Goal: Task Accomplishment & Management: Use online tool/utility

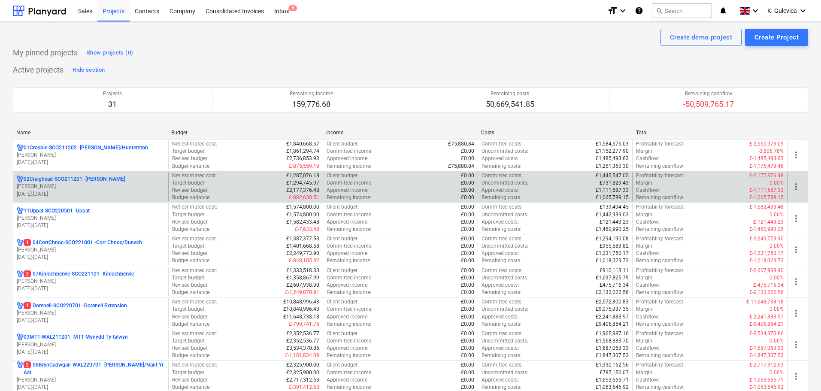
click at [45, 186] on p "[PERSON_NAME]" at bounding box center [91, 186] width 148 height 7
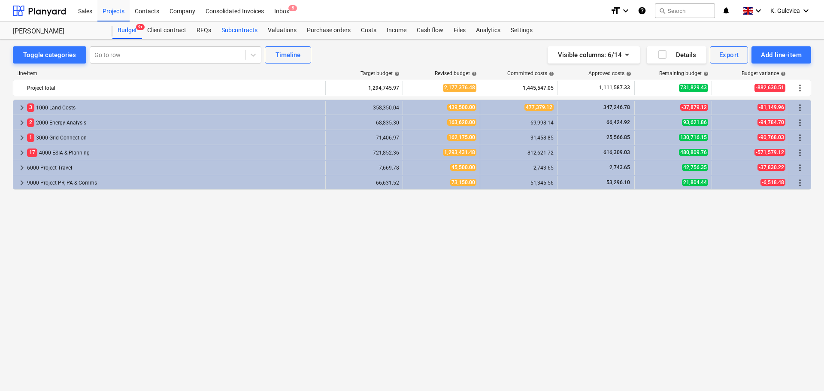
click at [234, 31] on div "Subcontracts" at bounding box center [239, 30] width 46 height 17
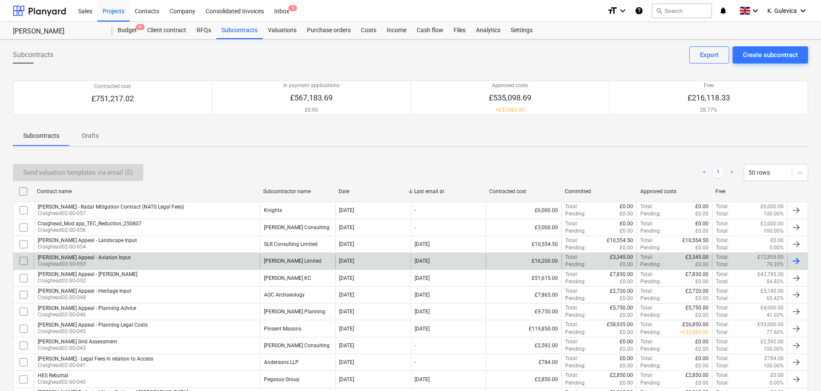
click at [153, 258] on div "[PERSON_NAME] Appeal - Aviation Input Craighead02-SO-053" at bounding box center [147, 261] width 226 height 15
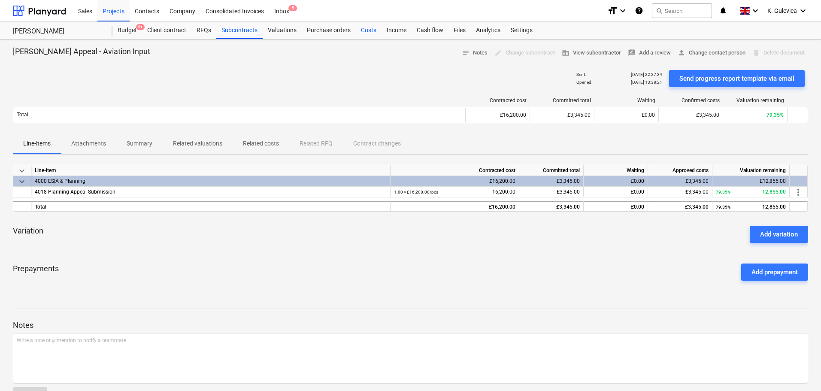
click at [369, 32] on div "Costs" at bounding box center [369, 30] width 26 height 17
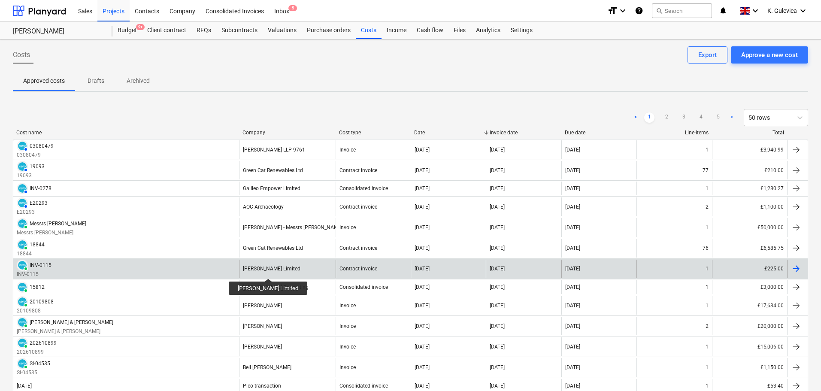
click at [277, 271] on div "[PERSON_NAME] Limited" at bounding box center [272, 269] width 58 height 6
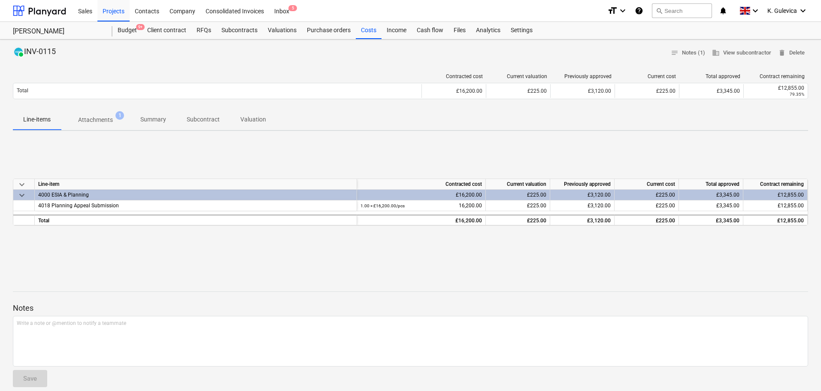
click at [155, 117] on p "Summary" at bounding box center [153, 119] width 26 height 9
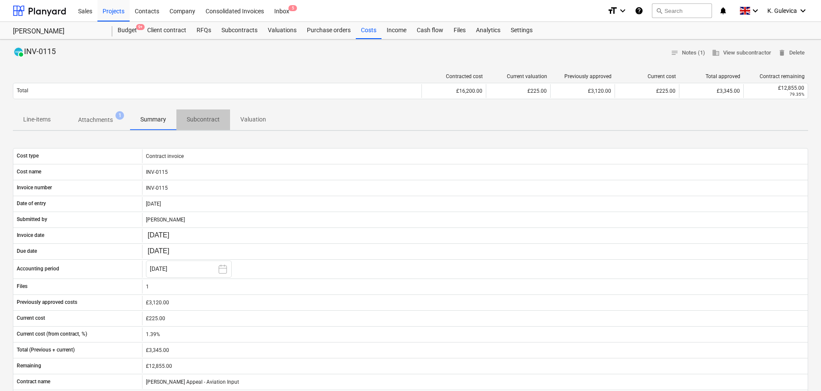
click at [191, 119] on p "Subcontract" at bounding box center [203, 119] width 33 height 9
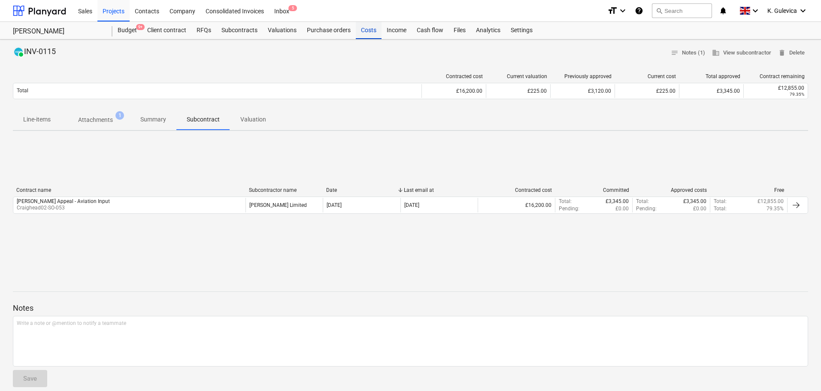
click at [364, 31] on div "Costs" at bounding box center [369, 30] width 26 height 17
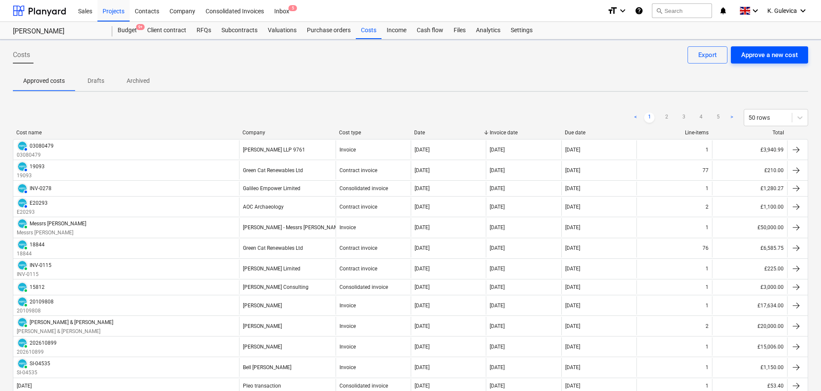
click at [767, 55] on div "Approve a new cost" at bounding box center [769, 54] width 57 height 11
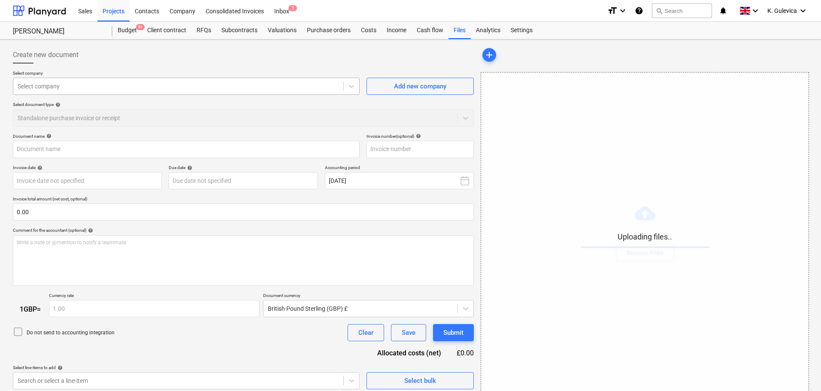
click at [183, 87] on div at bounding box center [178, 86] width 321 height 9
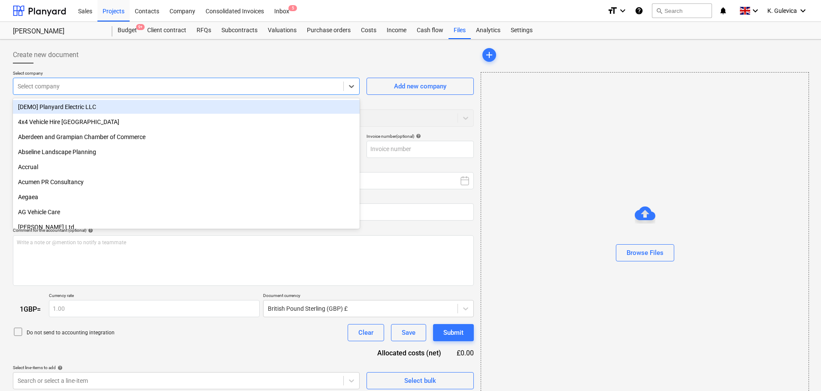
type input "Invoice INV-0129.pdf"
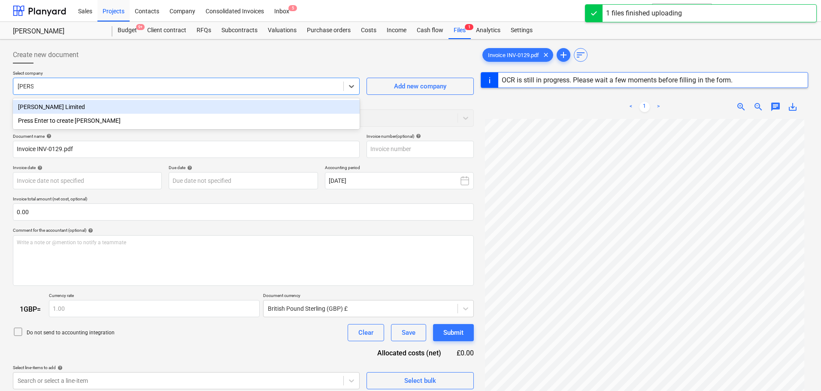
type input "[PERSON_NAME]"
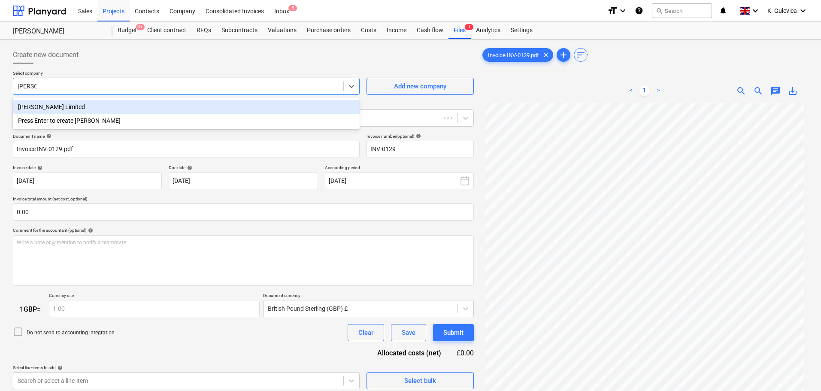
type input "INV-0129"
type input "[DATE]"
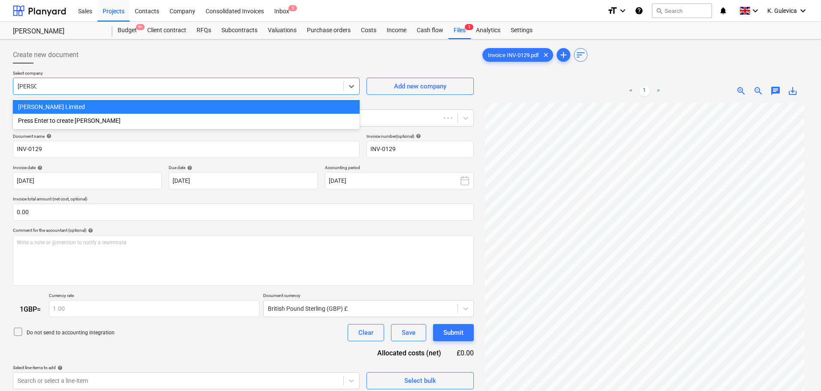
click at [126, 107] on div "[PERSON_NAME] Limited" at bounding box center [186, 107] width 347 height 14
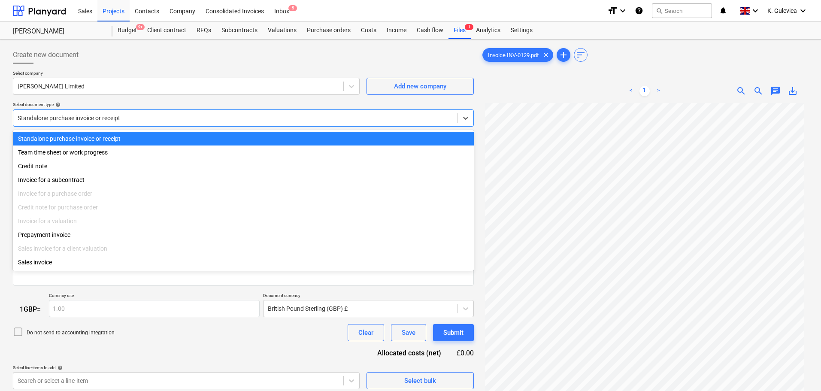
click at [168, 118] on div at bounding box center [236, 118] width 436 height 9
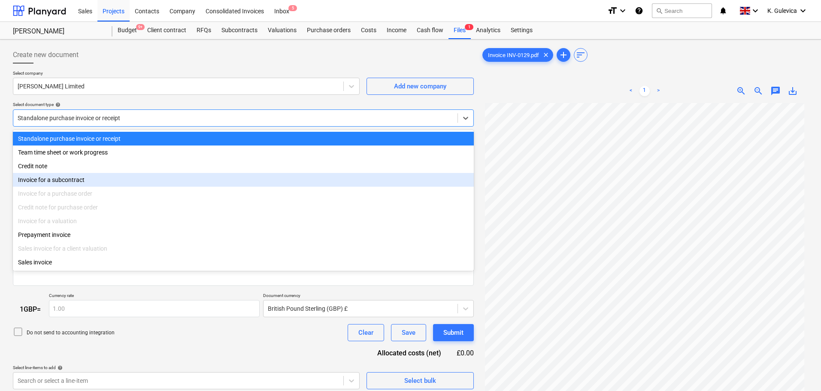
click at [82, 176] on div "Invoice for a subcontract" at bounding box center [243, 180] width 461 height 14
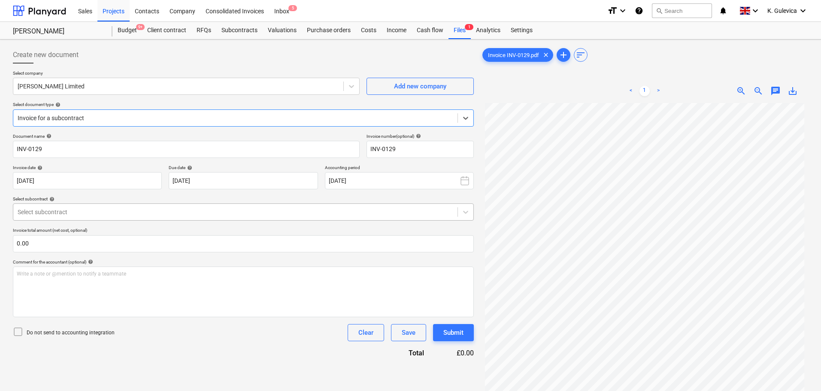
click at [99, 210] on div at bounding box center [236, 212] width 436 height 9
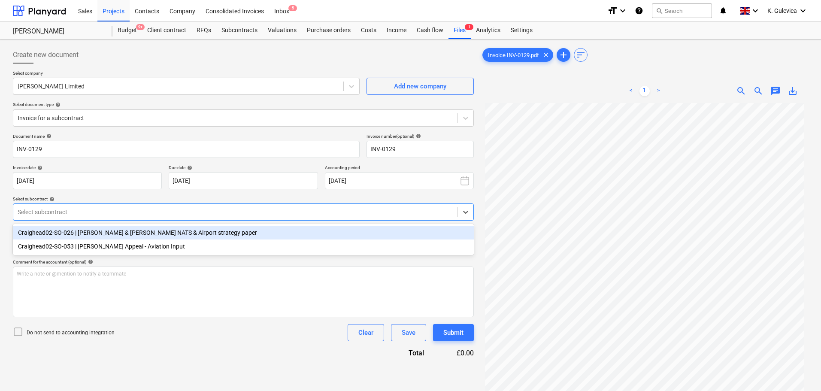
click at [175, 235] on div "Craighead02-SO-026 | [PERSON_NAME] & [PERSON_NAME] NATS & Airport strategy paper" at bounding box center [243, 233] width 461 height 14
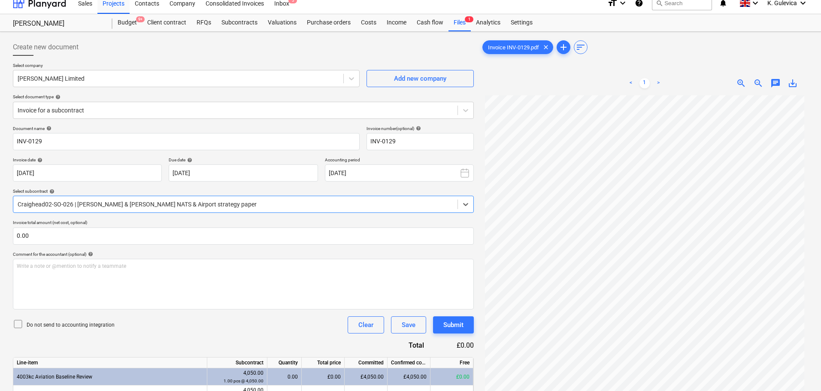
scroll to position [7, 0]
drag, startPoint x: 256, startPoint y: 206, endPoint x: 249, endPoint y: 205, distance: 7.4
click at [256, 206] on div at bounding box center [236, 204] width 436 height 9
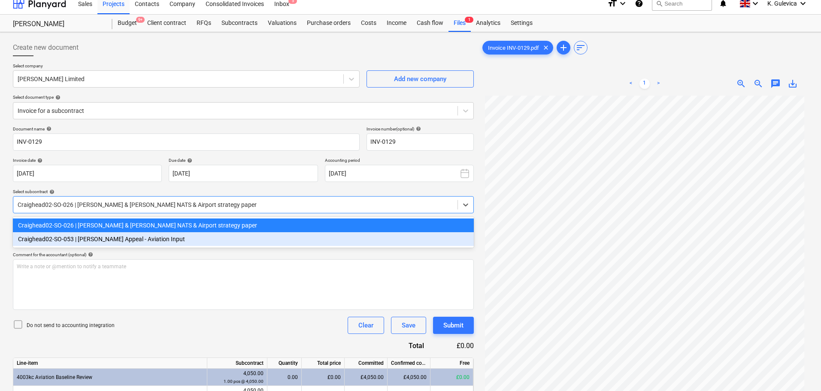
click at [106, 237] on div "Craighead02-SO-053 | [PERSON_NAME] Appeal - Aviation Input" at bounding box center [243, 239] width 461 height 14
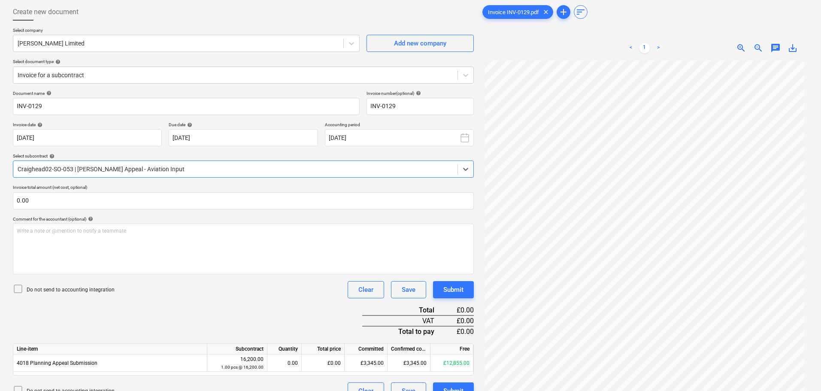
scroll to position [86, 0]
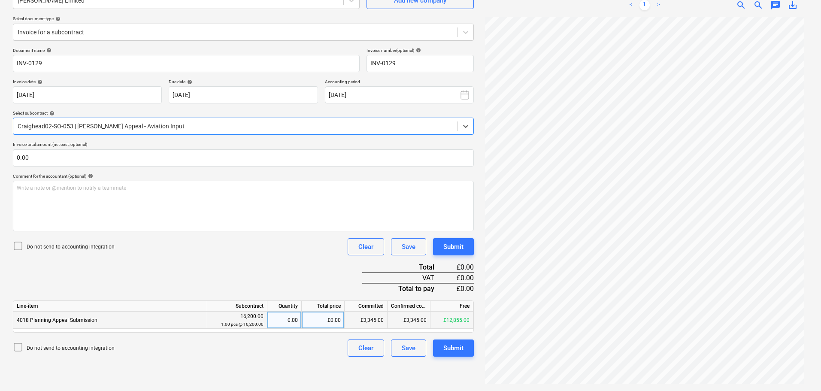
click at [320, 321] on div "£0.00" at bounding box center [323, 320] width 43 height 17
type input "990"
click at [451, 353] on div "Submit" at bounding box center [453, 347] width 20 height 11
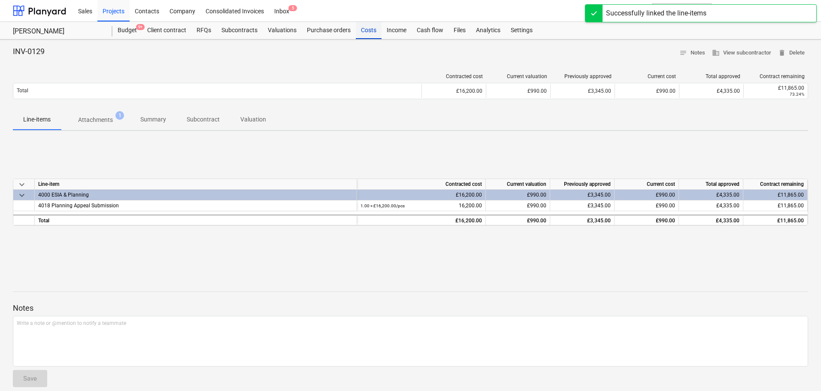
click at [358, 30] on div "Costs" at bounding box center [369, 30] width 26 height 17
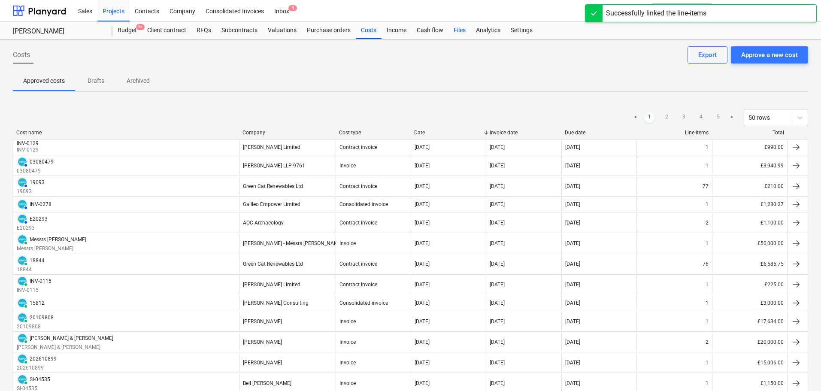
click at [456, 33] on div "Files" at bounding box center [460, 30] width 22 height 17
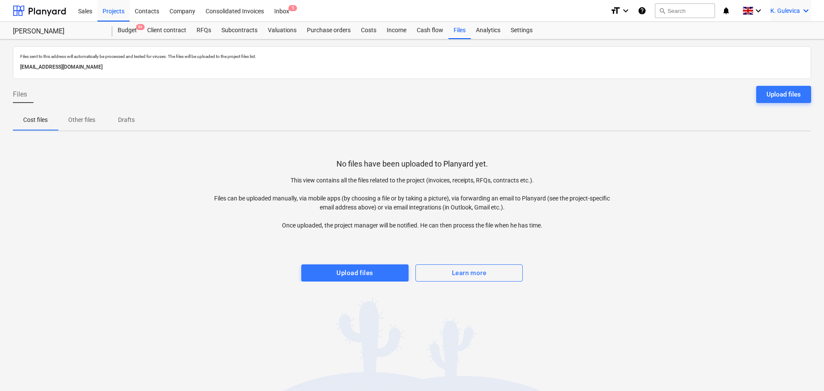
click at [785, 12] on span "K. Gulevica" at bounding box center [785, 10] width 30 height 7
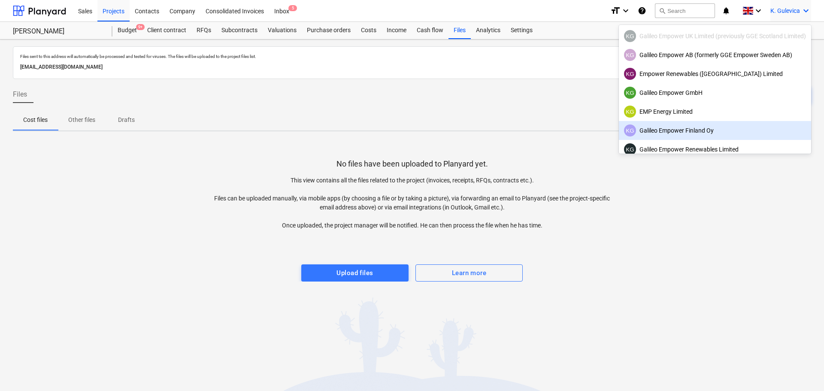
click at [680, 129] on div "KG Galileo Empower Finland Oy" at bounding box center [715, 130] width 182 height 12
